Goal: Task Accomplishment & Management: Manage account settings

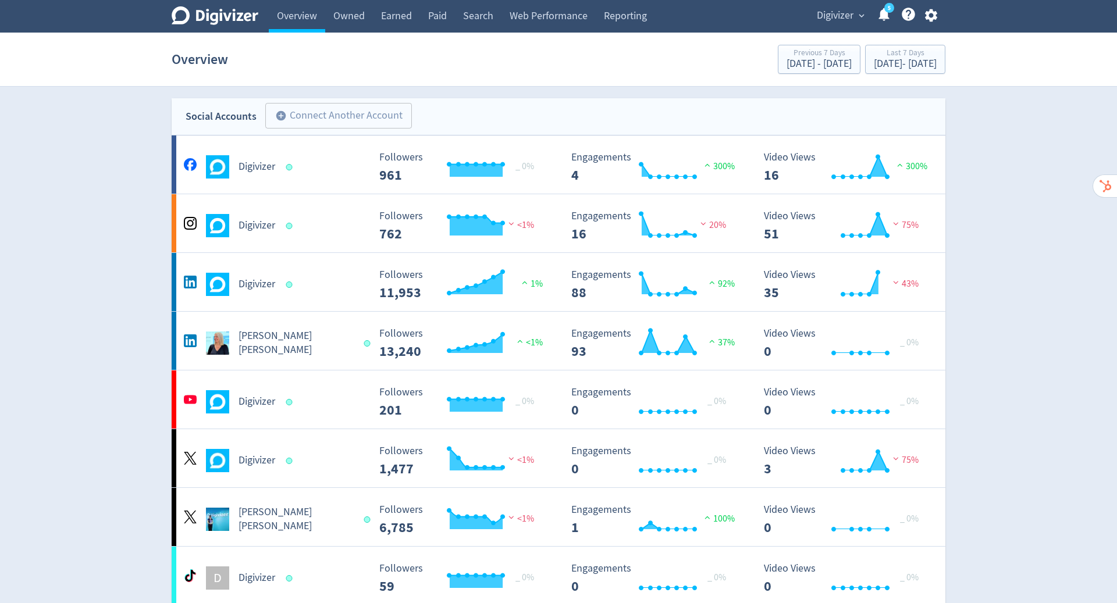
click at [918, 13] on button "button" at bounding box center [930, 16] width 29 height 16
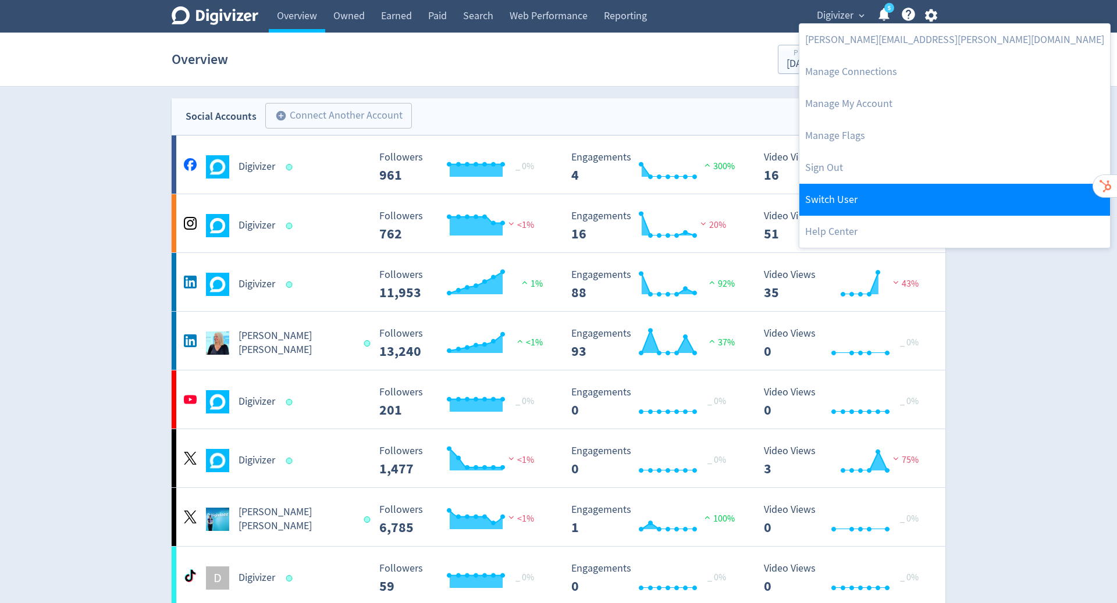
click at [881, 188] on link "Switch User" at bounding box center [954, 200] width 311 height 32
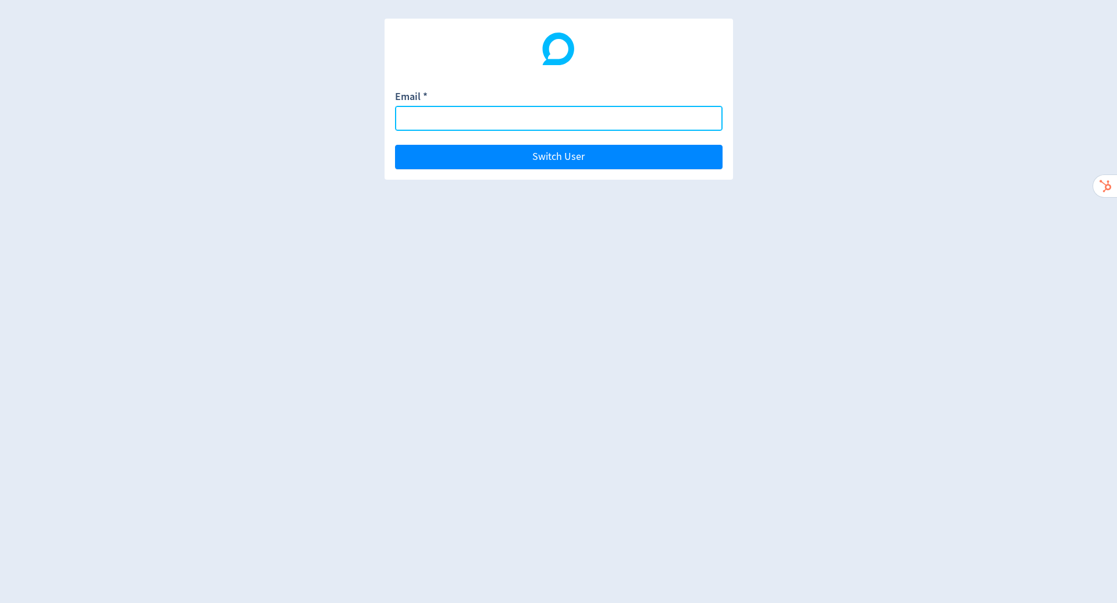
click at [441, 119] on input "Email *" at bounding box center [558, 118] width 327 height 25
paste input "[EMAIL_ADDRESS][DOMAIN_NAME]"
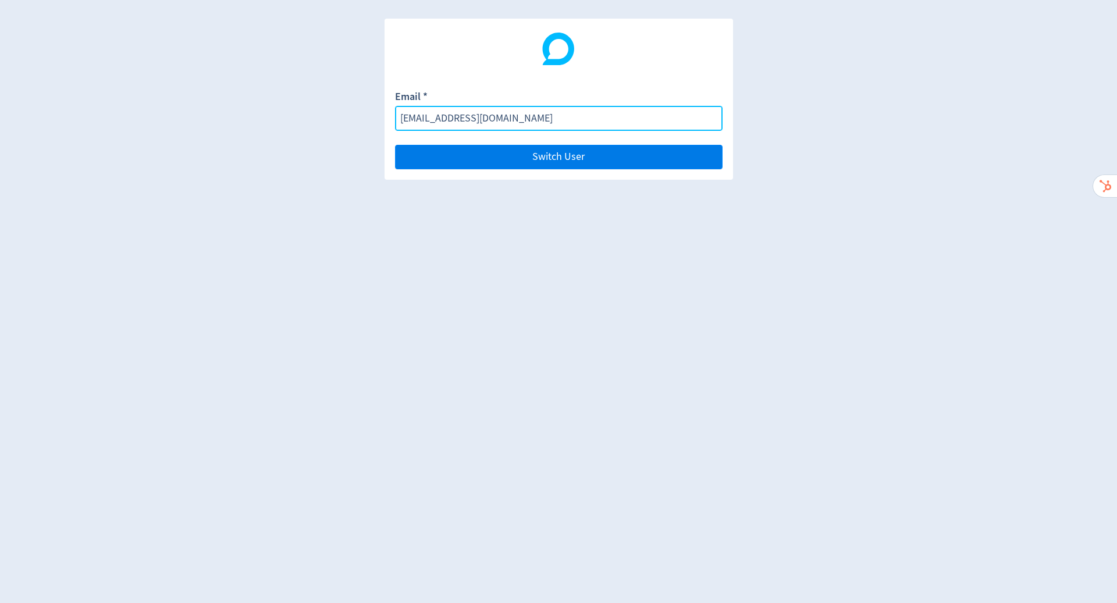
type input "[EMAIL_ADDRESS][DOMAIN_NAME]"
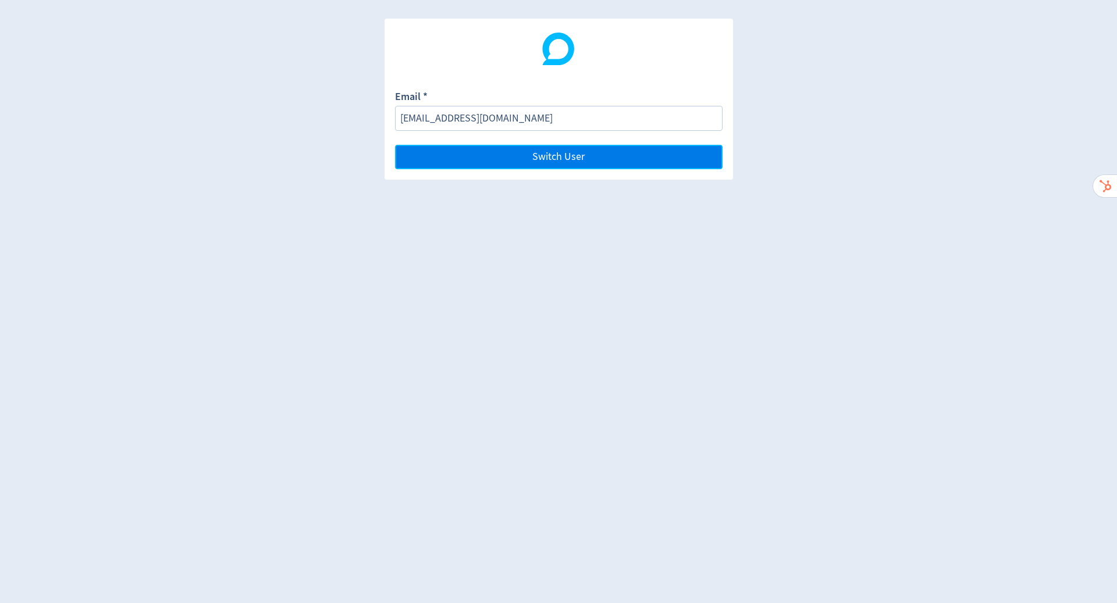
click at [599, 145] on button "Switch User" at bounding box center [558, 157] width 327 height 24
